Goal: Find specific page/section: Find specific page/section

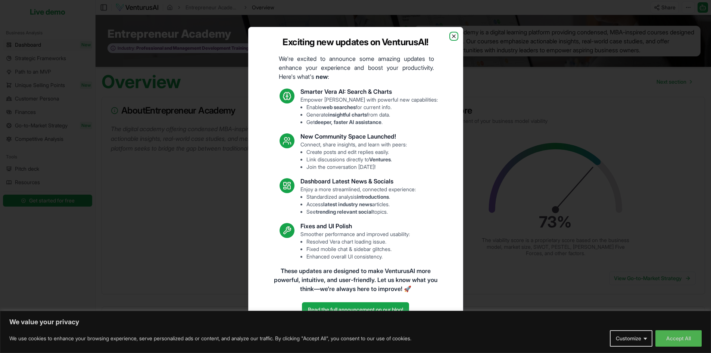
click at [452, 34] on icon "button" at bounding box center [454, 36] width 6 height 6
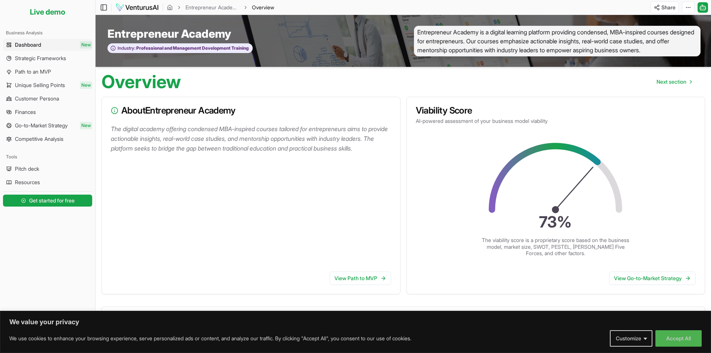
click at [644, 337] on button "Customize" at bounding box center [631, 338] width 43 height 16
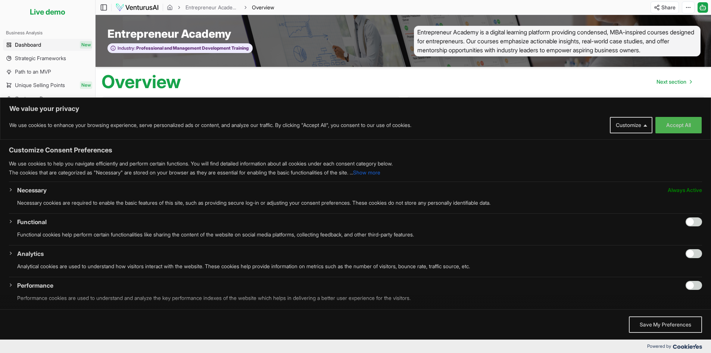
click at [658, 325] on button "Save My Preferences" at bounding box center [665, 324] width 73 height 16
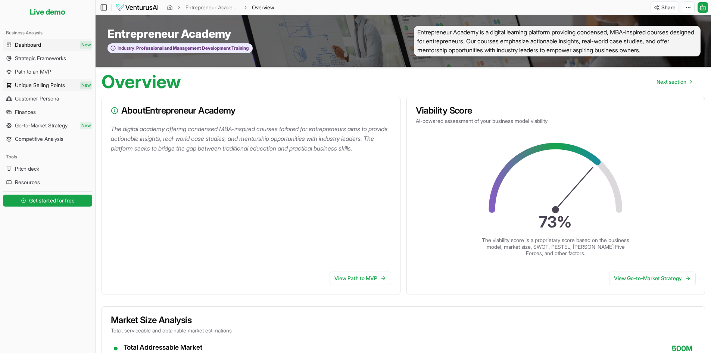
click at [38, 84] on span "Unique Selling Points" at bounding box center [40, 84] width 50 height 7
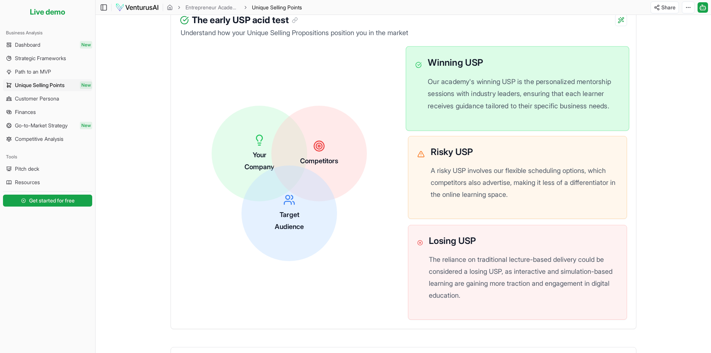
scroll to position [187, 0]
